Goal: Information Seeking & Learning: Learn about a topic

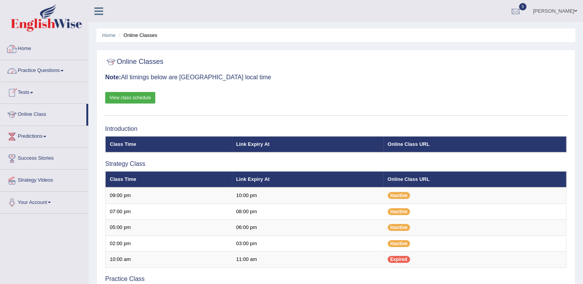
click at [55, 77] on link "Practice Questions" at bounding box center [44, 69] width 88 height 19
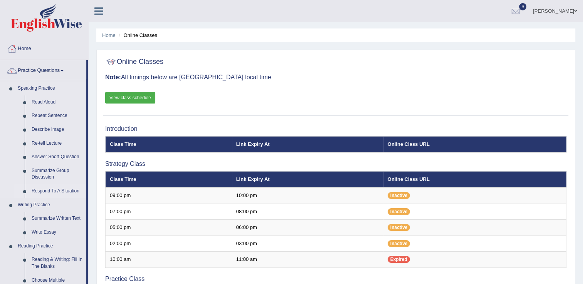
click at [60, 189] on link "Respond To A Situation" at bounding box center [57, 192] width 58 height 14
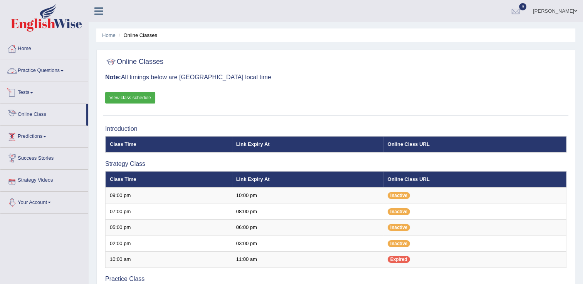
click at [66, 68] on link "Practice Questions" at bounding box center [44, 69] width 88 height 19
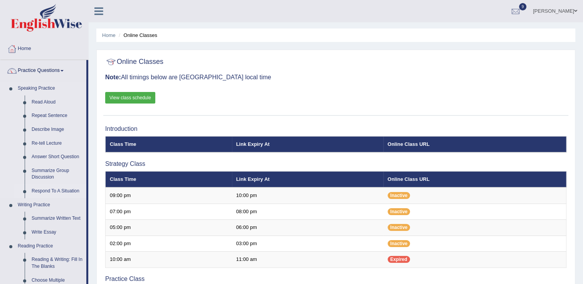
click at [50, 194] on link "Respond To A Situation" at bounding box center [57, 192] width 58 height 14
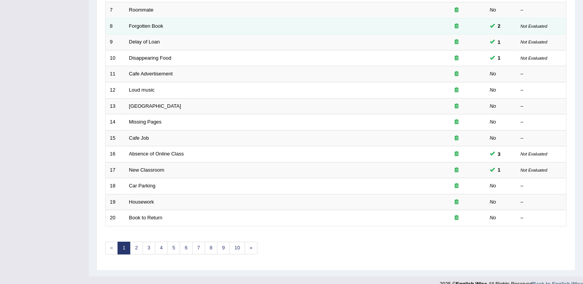
scroll to position [223, 0]
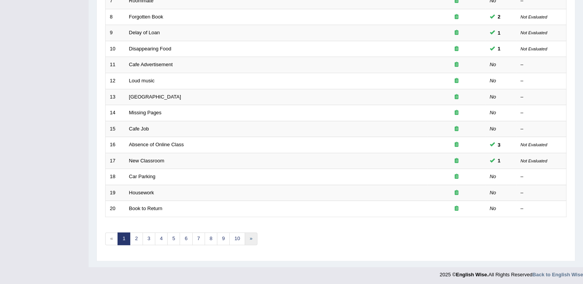
click at [249, 238] on link "»" at bounding box center [251, 239] width 13 height 13
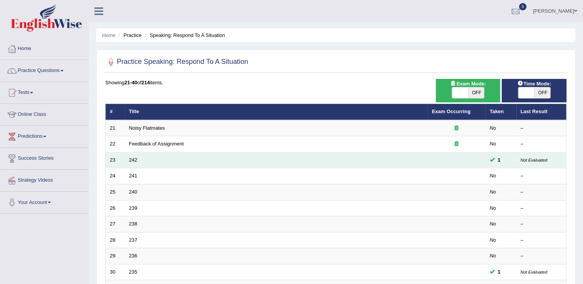
click at [150, 160] on td "242" at bounding box center [276, 160] width 303 height 16
click at [136, 158] on link "242" at bounding box center [133, 160] width 8 height 6
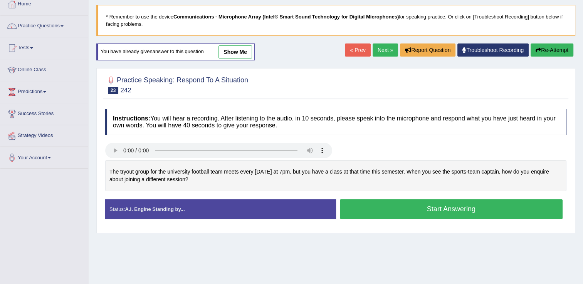
scroll to position [46, 0]
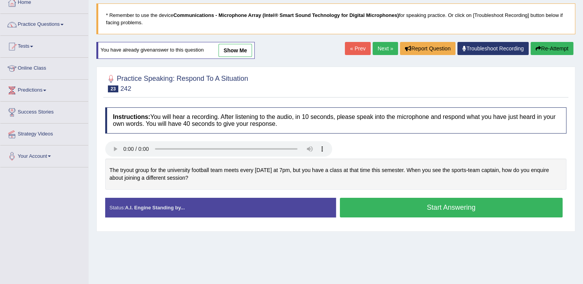
click at [443, 208] on button "Start Answering" at bounding box center [451, 208] width 223 height 20
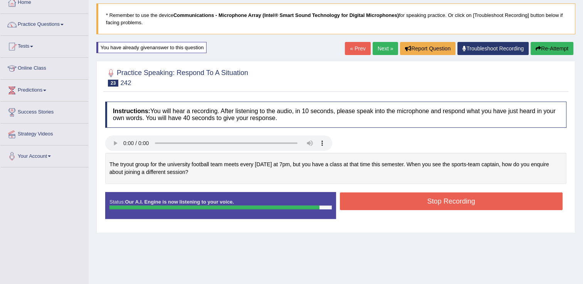
click at [443, 208] on button "Stop Recording" at bounding box center [451, 202] width 223 height 18
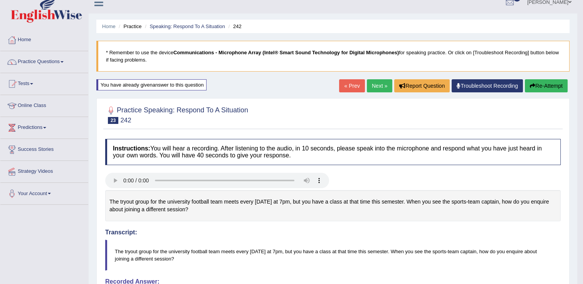
scroll to position [0, 0]
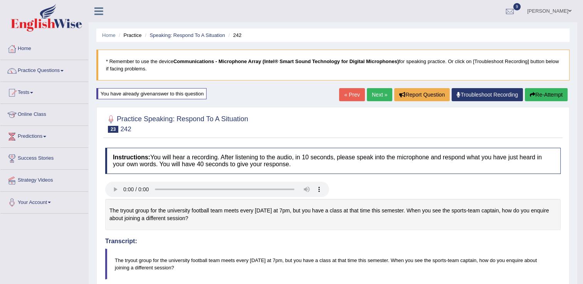
click at [389, 97] on link "Next »" at bounding box center [379, 94] width 25 height 13
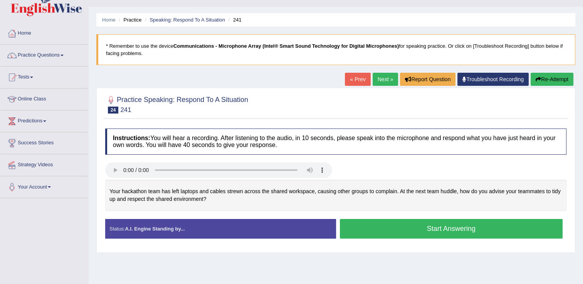
scroll to position [31, 0]
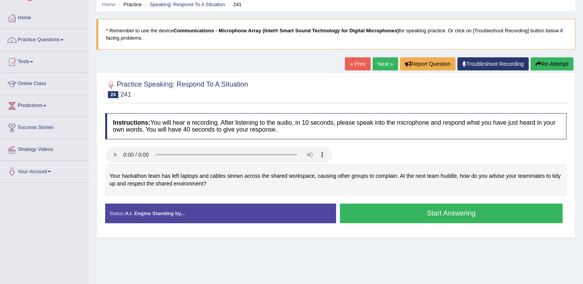
click at [453, 214] on button "Start Answering" at bounding box center [451, 214] width 223 height 20
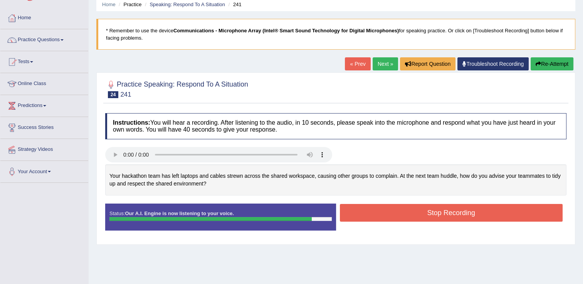
click at [453, 214] on button "Stop Recording" at bounding box center [451, 213] width 223 height 18
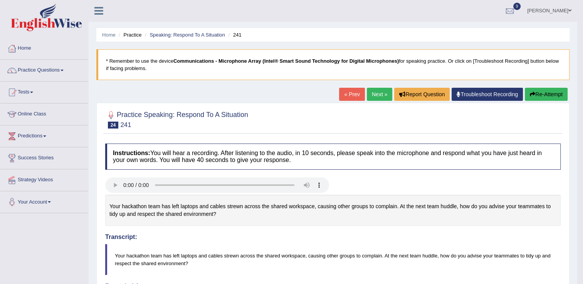
scroll to position [0, 0]
click at [376, 96] on link "Next »" at bounding box center [379, 94] width 25 height 13
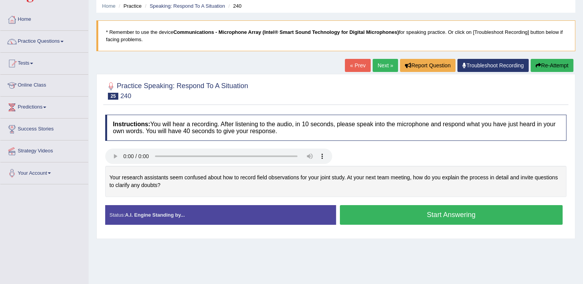
scroll to position [31, 0]
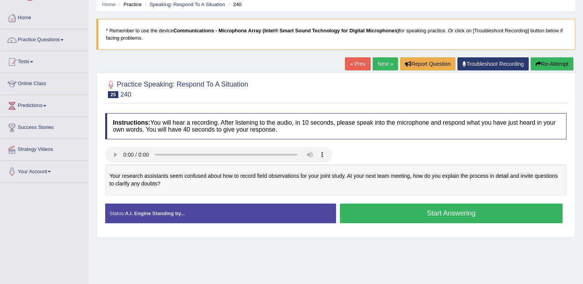
click at [457, 208] on button "Start Answering" at bounding box center [451, 214] width 223 height 20
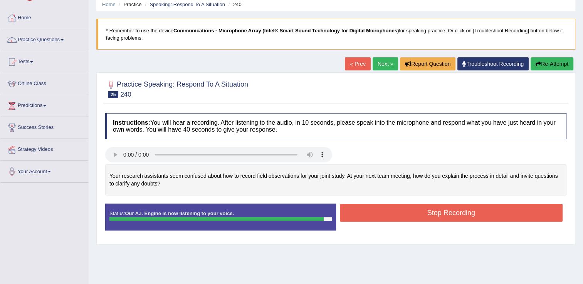
click at [457, 208] on button "Stop Recording" at bounding box center [451, 213] width 223 height 18
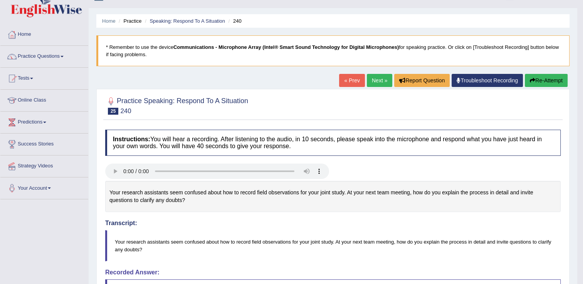
scroll to position [0, 0]
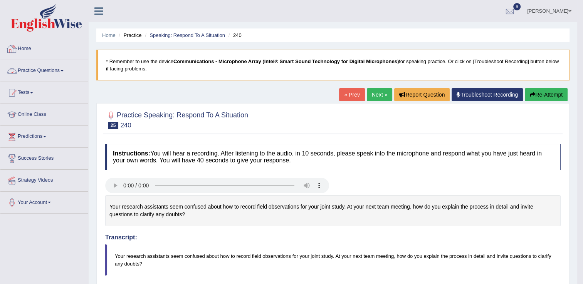
click at [57, 70] on link "Practice Questions" at bounding box center [44, 69] width 88 height 19
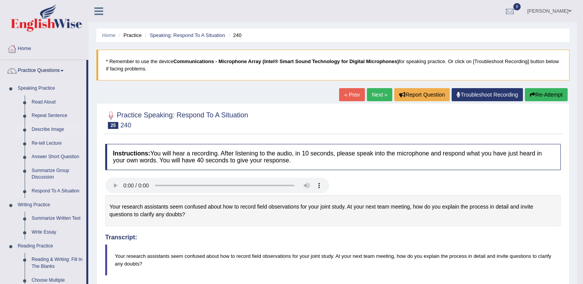
click at [63, 130] on link "Describe Image" at bounding box center [57, 130] width 58 height 14
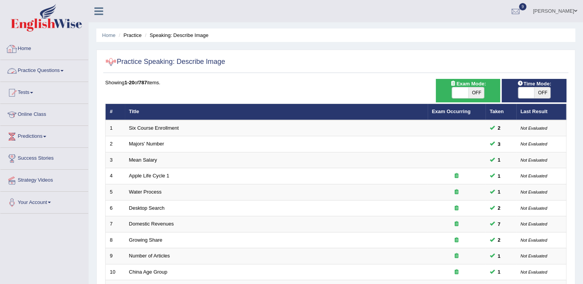
click at [54, 70] on link "Practice Questions" at bounding box center [44, 69] width 88 height 19
